Goal: Task Accomplishment & Management: Complete application form

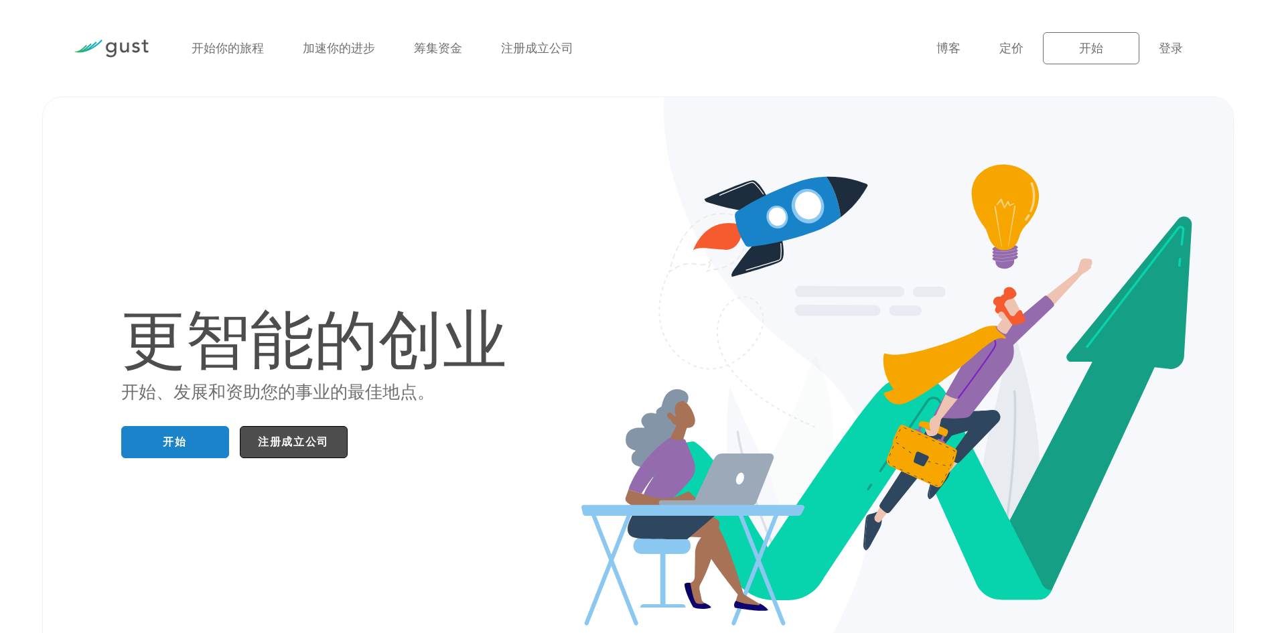
click at [310, 444] on font "注册成立公司" at bounding box center [293, 441] width 71 height 13
click at [646, 70] on div "开始你的旅程 加速你的进步 筹集资金 注册成立公司" at bounding box center [553, 48] width 745 height 58
click at [150, 434] on link "开始" at bounding box center [175, 442] width 108 height 32
